Goal: Transaction & Acquisition: Book appointment/travel/reservation

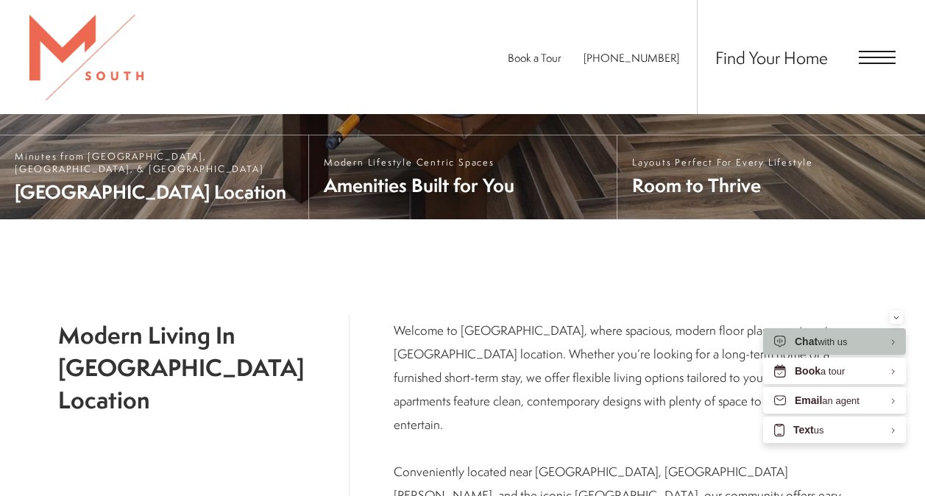
scroll to position [490, 0]
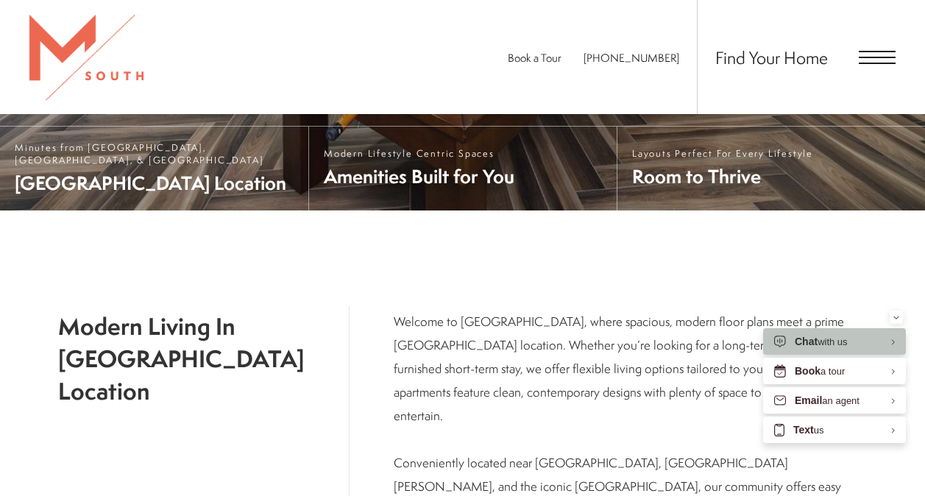
click at [859, 63] on span "Open Menu" at bounding box center [877, 63] width 37 height 1
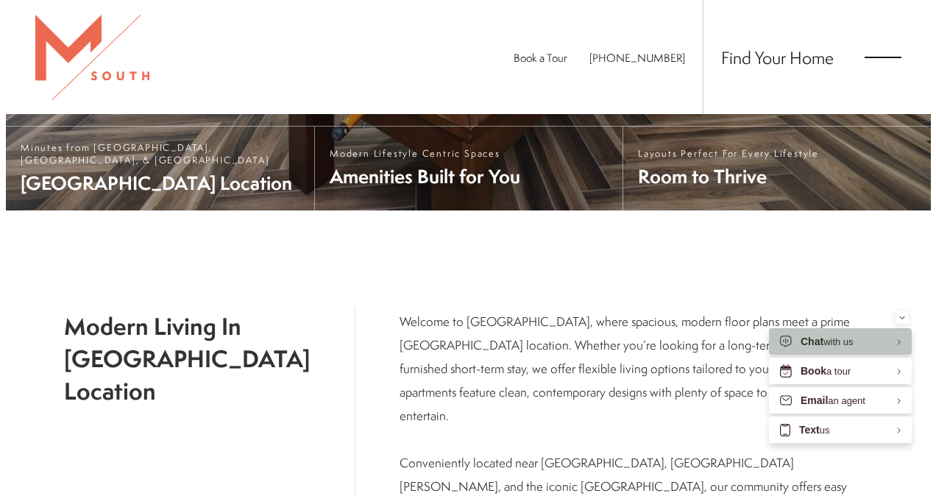
scroll to position [0, 0]
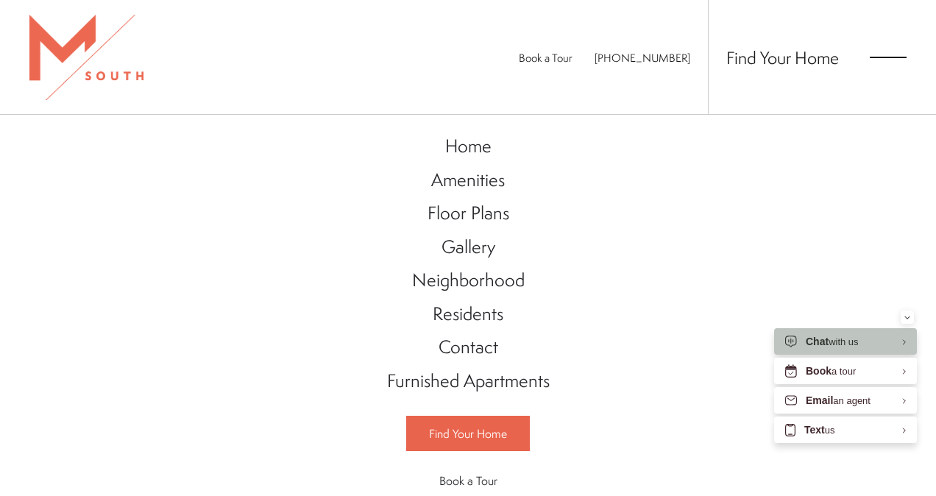
click at [482, 224] on span "Floor Plans" at bounding box center [468, 212] width 82 height 25
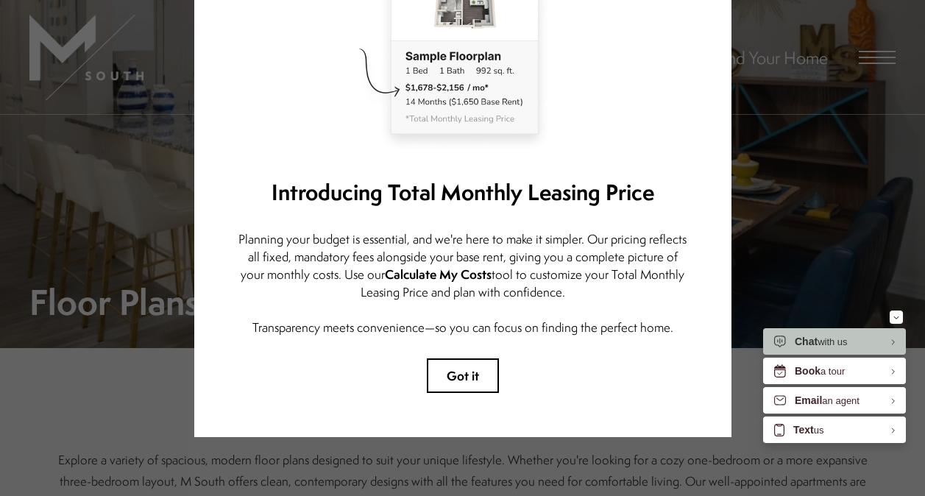
scroll to position [13, 0]
click at [458, 377] on button "Got it" at bounding box center [463, 375] width 72 height 35
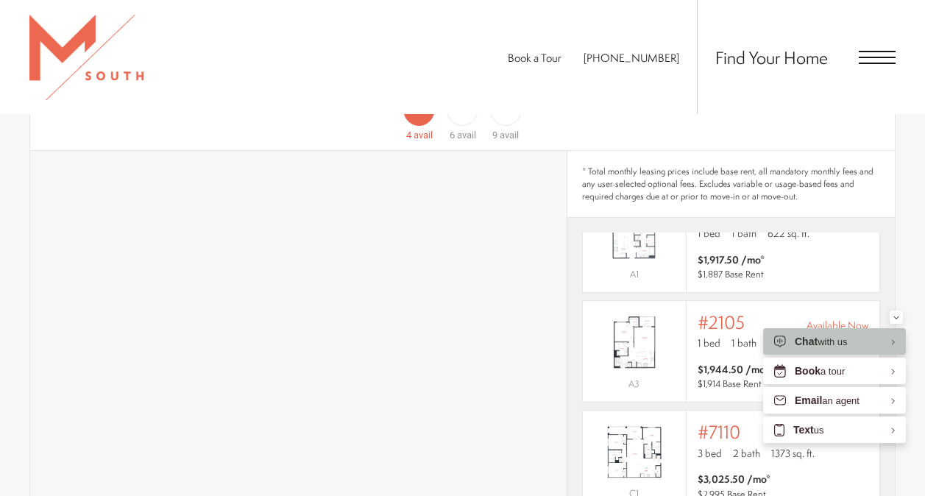
scroll to position [0, 0]
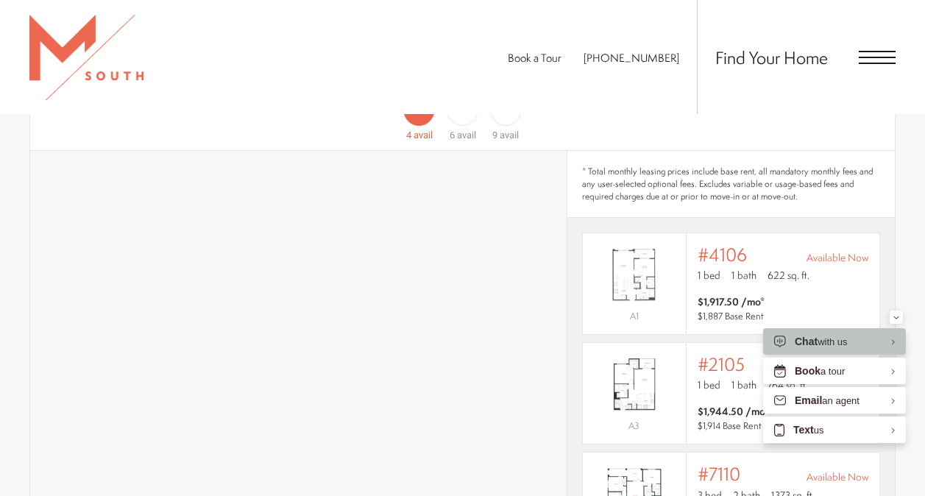
click at [818, 294] on span "$1,917.50 /mo* $1,887 Base Rent" at bounding box center [783, 308] width 171 height 29
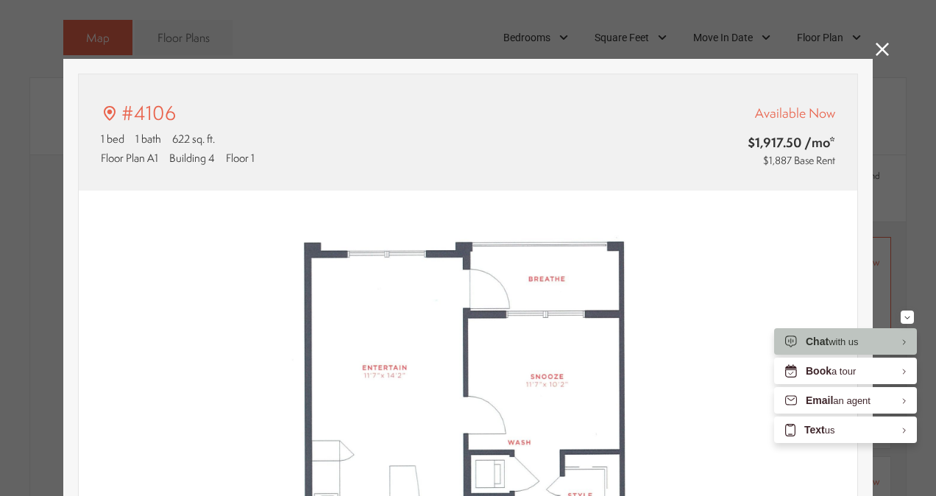
type input "**********"
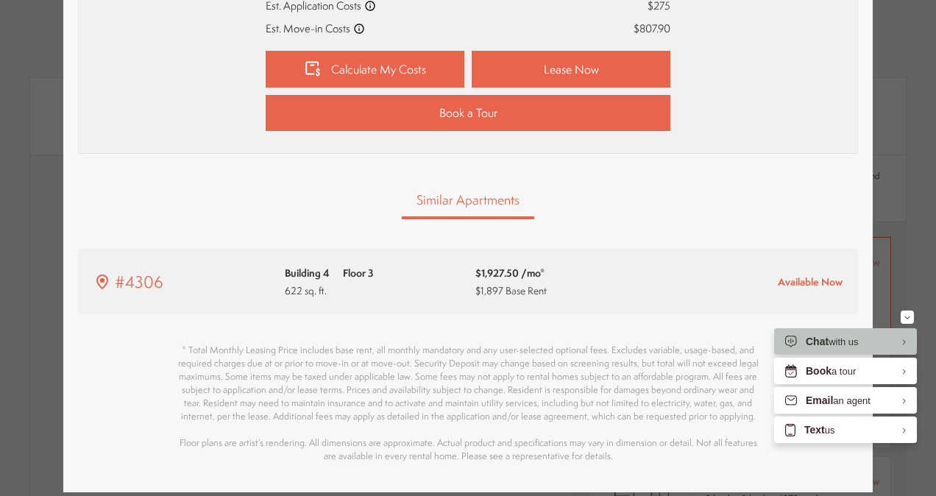
scroll to position [695, 0]
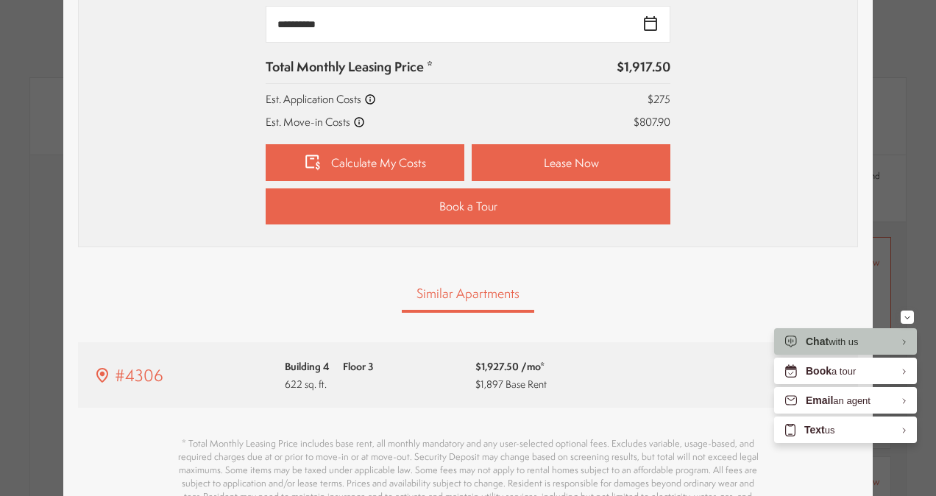
click at [280, 163] on link "Calculate My Costs" at bounding box center [365, 162] width 199 height 37
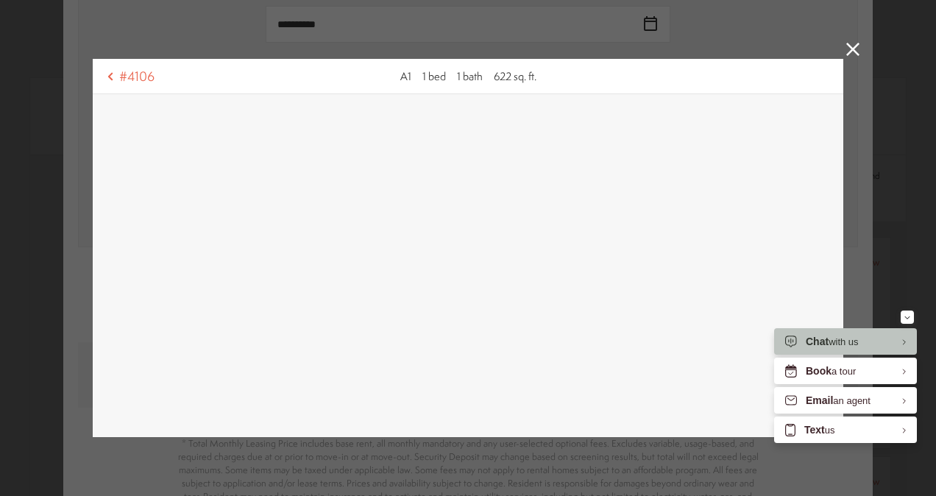
scroll to position [11, 0]
